Goal: Find specific page/section: Find specific page/section

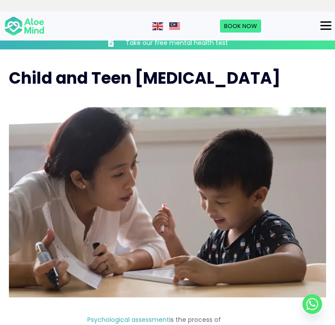
scroll to position [178, 0]
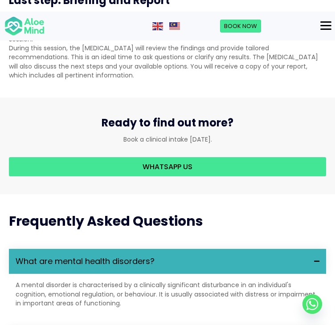
scroll to position [1958, 0]
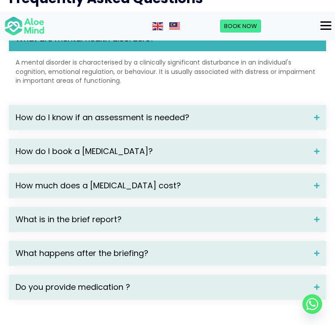
click at [321, 25] on div "Menu" at bounding box center [325, 25] width 11 height 1
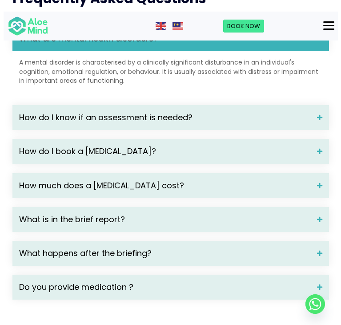
scroll to position [1962, 0]
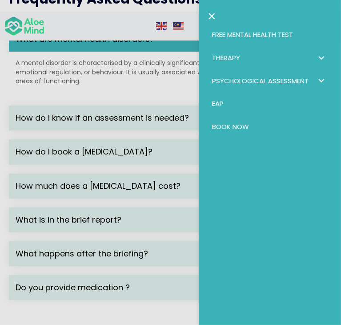
click at [314, 55] on link "Therapy" at bounding box center [270, 57] width 125 height 23
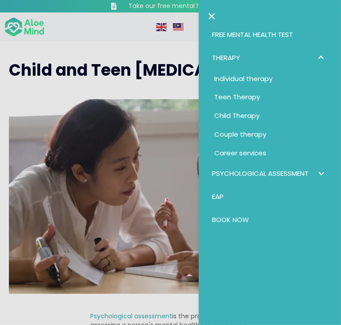
click at [249, 80] on span "Individual therapy" at bounding box center [244, 78] width 58 height 9
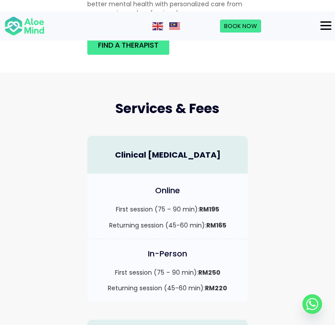
scroll to position [490, 0]
